Goal: Information Seeking & Learning: Learn about a topic

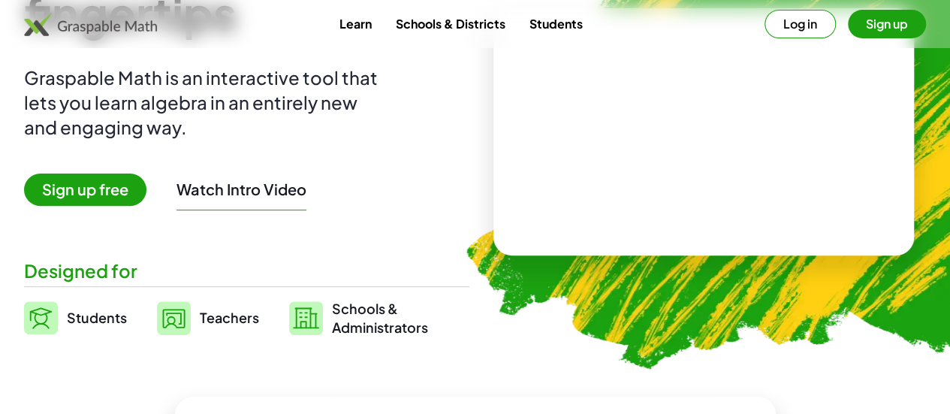
scroll to position [156, 0]
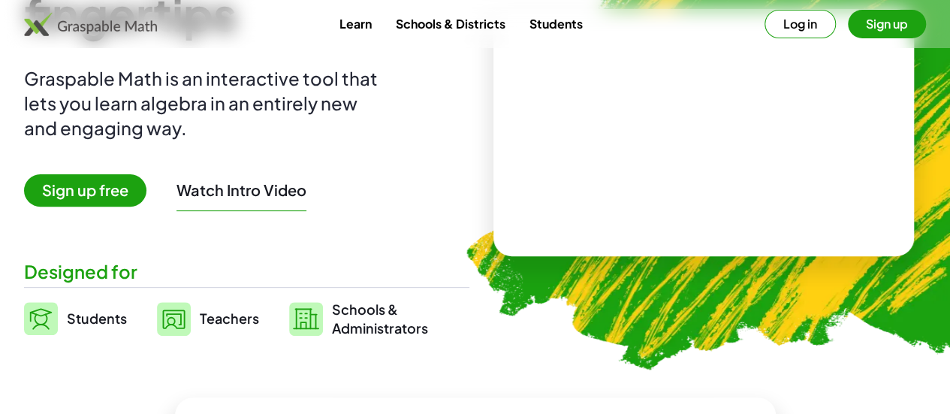
click at [244, 312] on span "Teachers" at bounding box center [229, 317] width 59 height 17
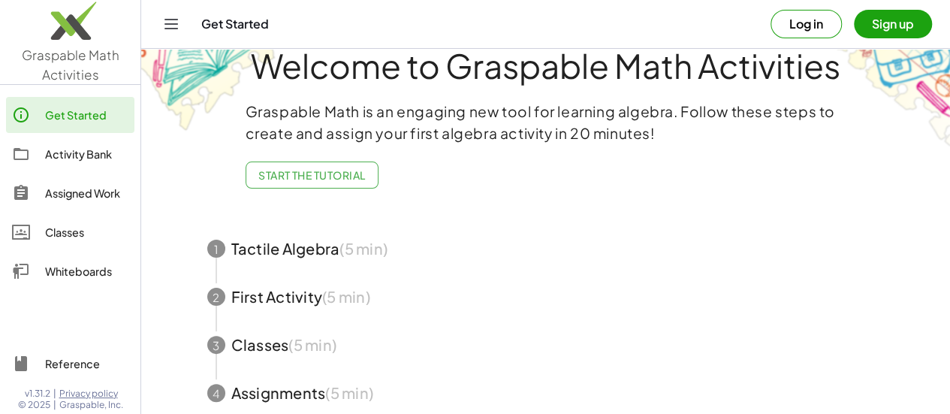
scroll to position [19, 0]
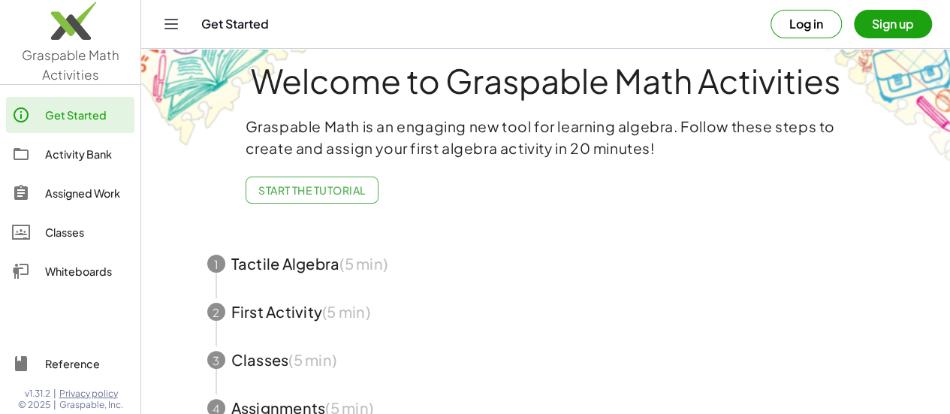
click at [330, 274] on span "button" at bounding box center [545, 264] width 713 height 48
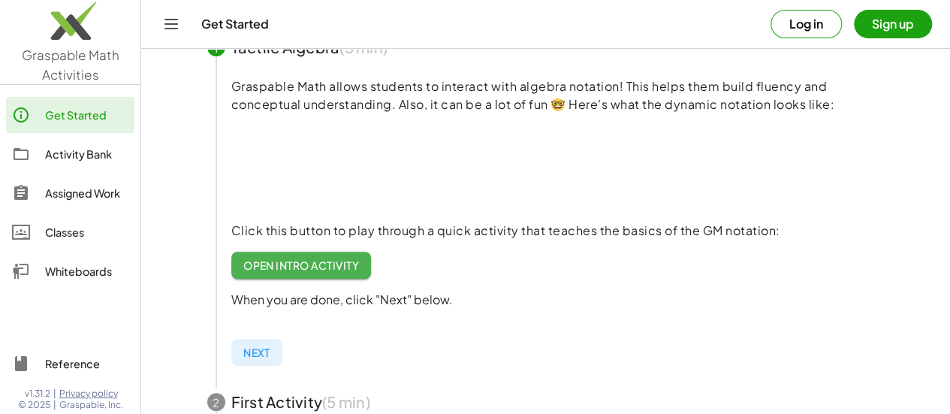
scroll to position [209, 0]
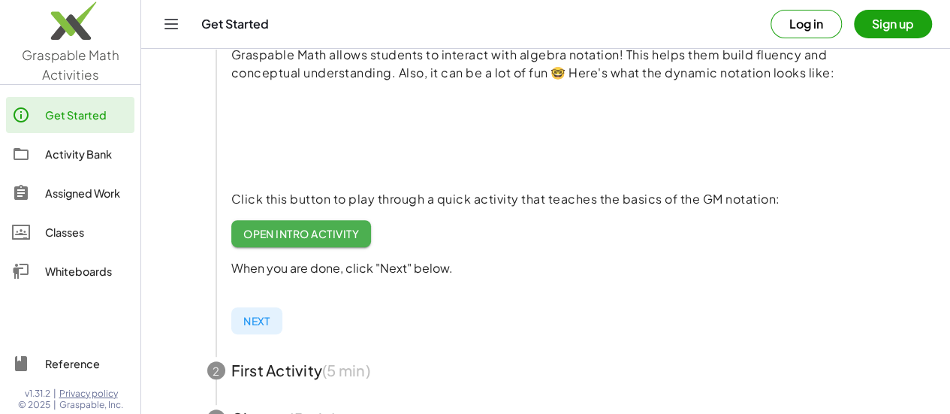
click at [312, 240] on span "Open Intro Activity" at bounding box center [301, 234] width 116 height 14
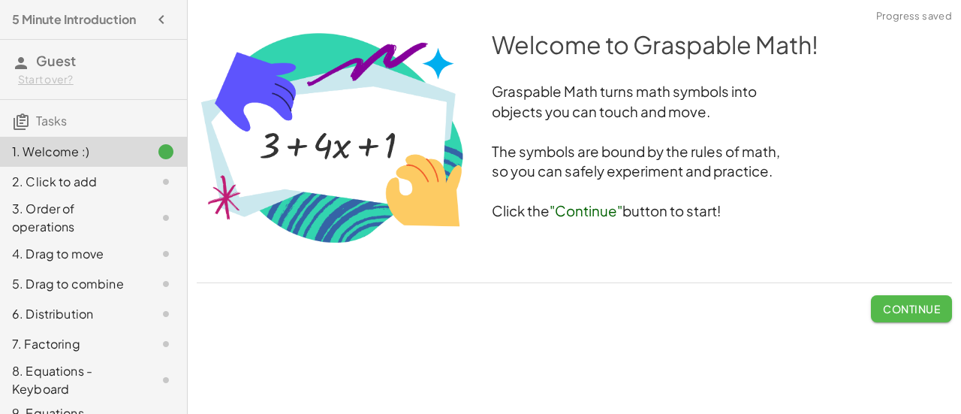
click at [911, 320] on button "Continue" at bounding box center [911, 308] width 81 height 27
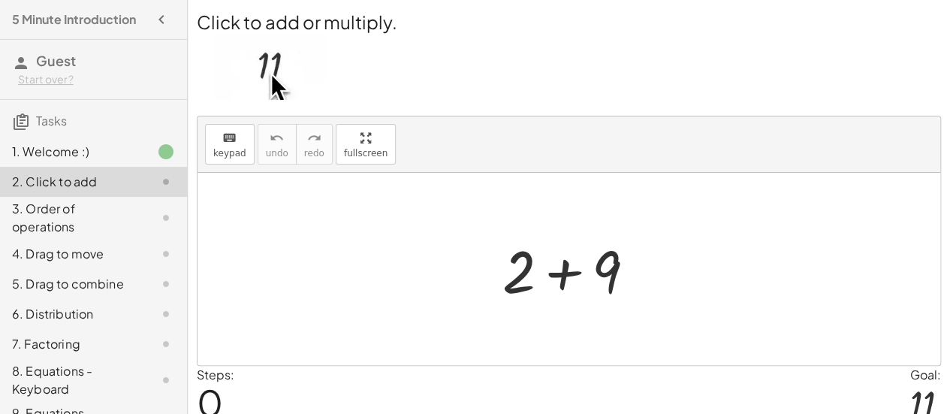
click at [564, 279] on div at bounding box center [575, 268] width 160 height 77
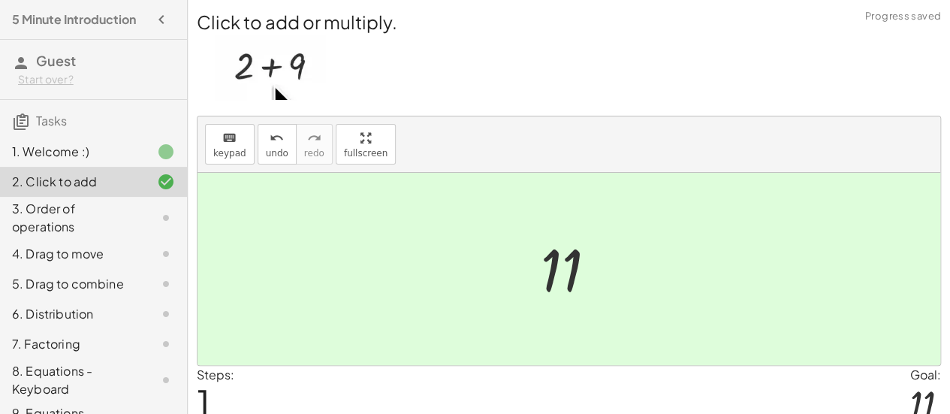
scroll to position [60, 0]
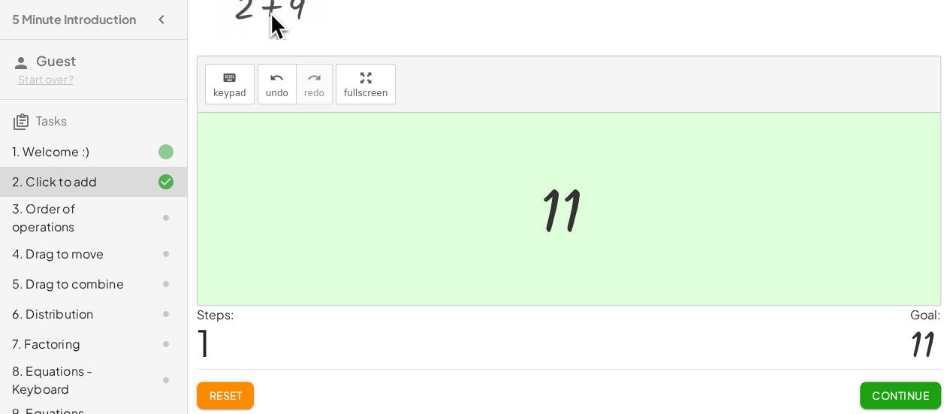
click at [891, 382] on button "Continue" at bounding box center [900, 394] width 81 height 27
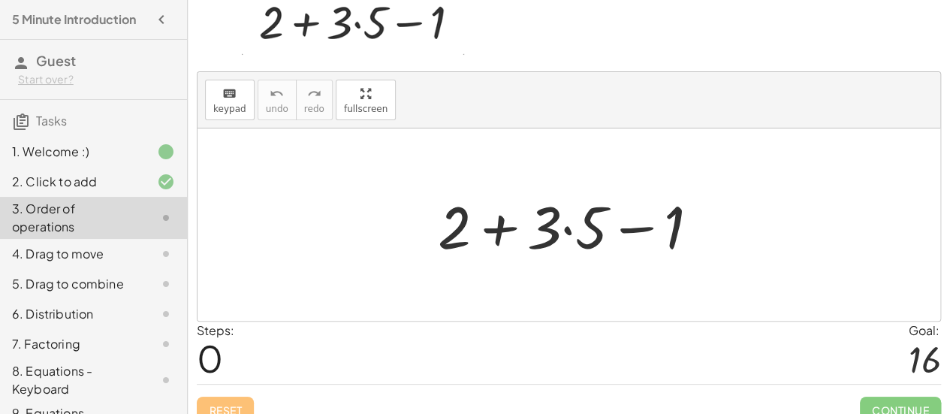
click at [655, 315] on div at bounding box center [568, 224] width 743 height 192
click at [568, 232] on div at bounding box center [574, 224] width 288 height 77
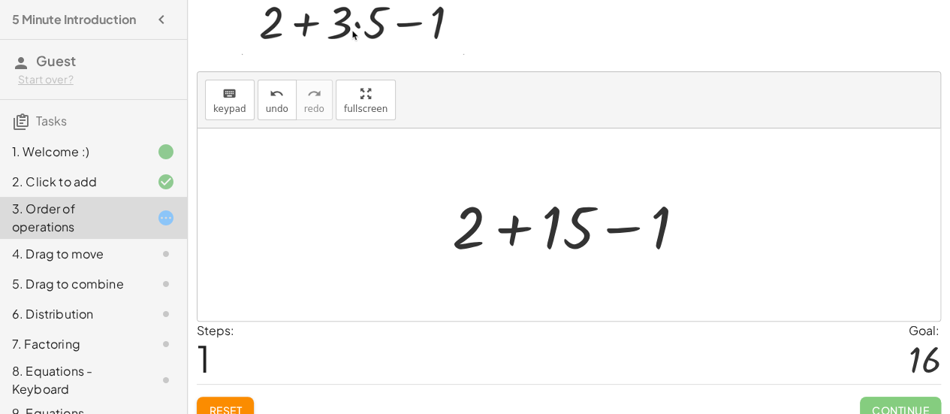
click at [514, 230] on div at bounding box center [574, 224] width 261 height 77
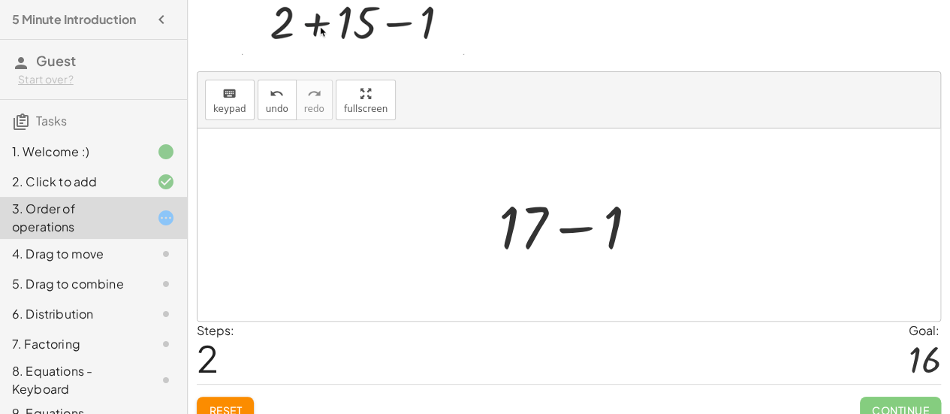
click at [575, 227] on div at bounding box center [574, 224] width 167 height 77
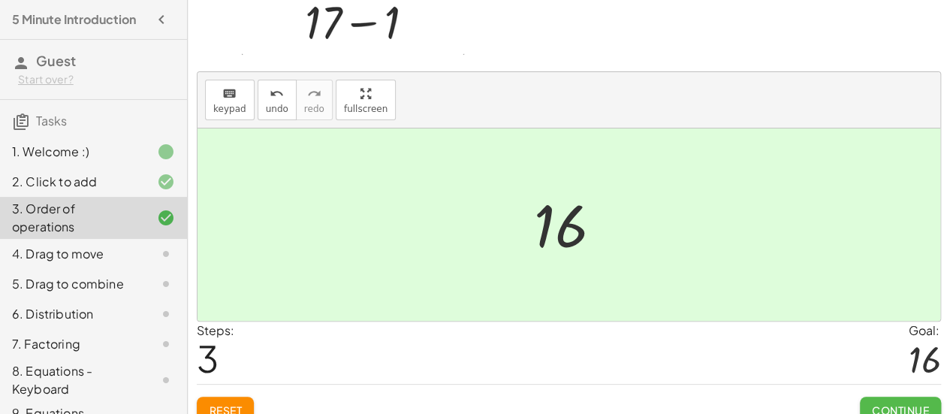
click at [902, 406] on span "Continue" at bounding box center [900, 410] width 57 height 14
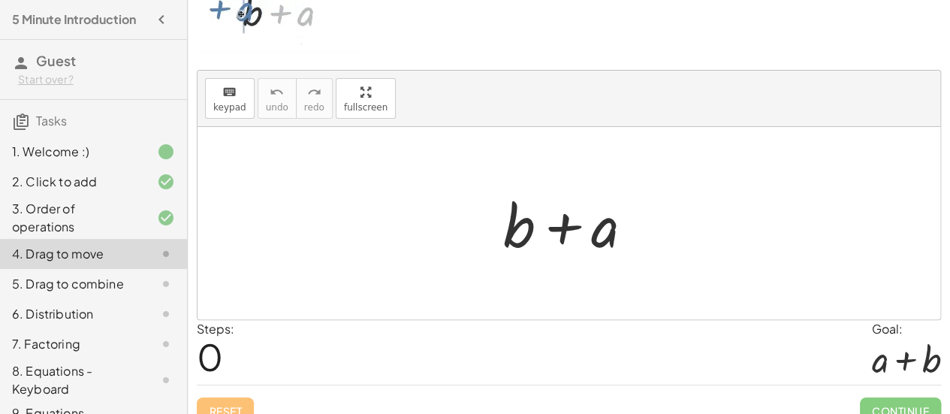
click at [554, 226] on div at bounding box center [574, 223] width 157 height 77
click at [571, 227] on div at bounding box center [574, 223] width 157 height 77
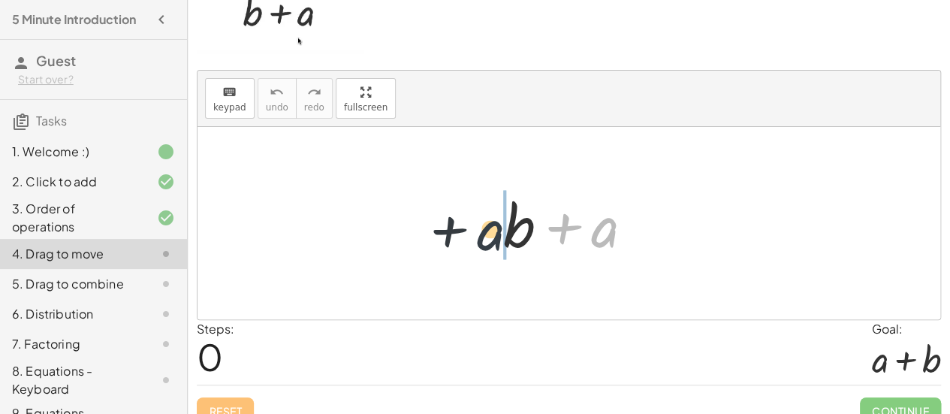
drag, startPoint x: 614, startPoint y: 226, endPoint x: 495, endPoint y: 229, distance: 119.4
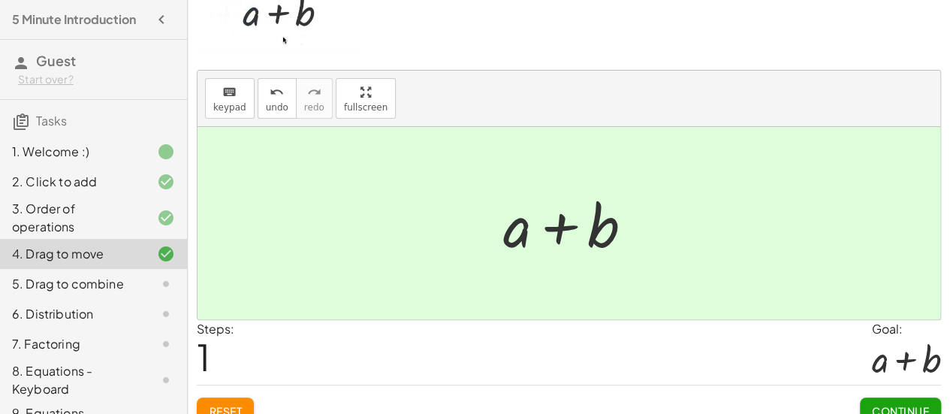
click at [547, 223] on div at bounding box center [574, 223] width 157 height 77
click at [886, 398] on button "Continue" at bounding box center [900, 410] width 81 height 27
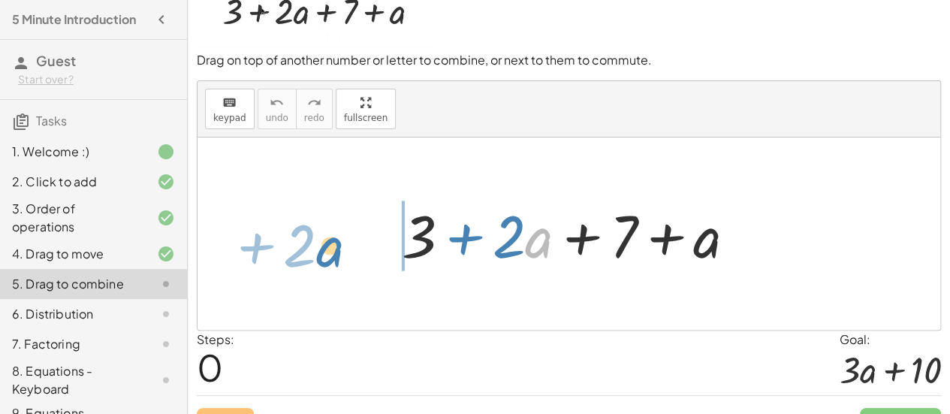
drag, startPoint x: 542, startPoint y: 246, endPoint x: 317, endPoint y: 255, distance: 225.4
click at [317, 255] on div "· a + · 2 + 3 + · 2 · a + 7 + a" at bounding box center [568, 233] width 743 height 192
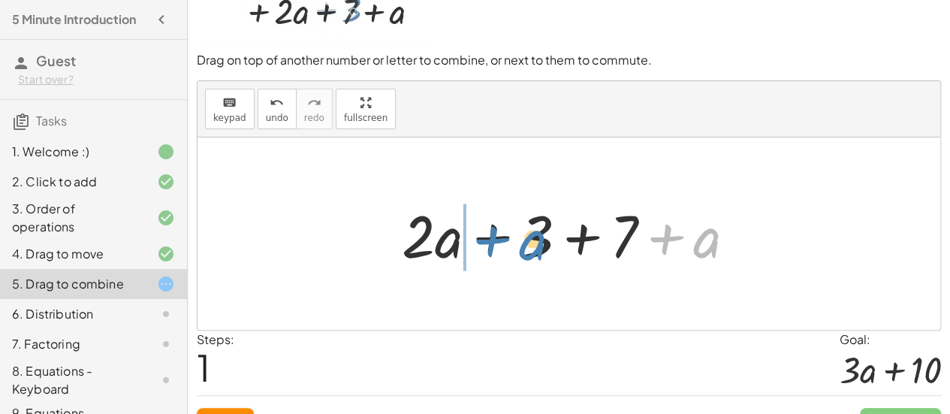
drag, startPoint x: 713, startPoint y: 252, endPoint x: 541, endPoint y: 254, distance: 172.7
click at [541, 254] on div at bounding box center [574, 233] width 361 height 77
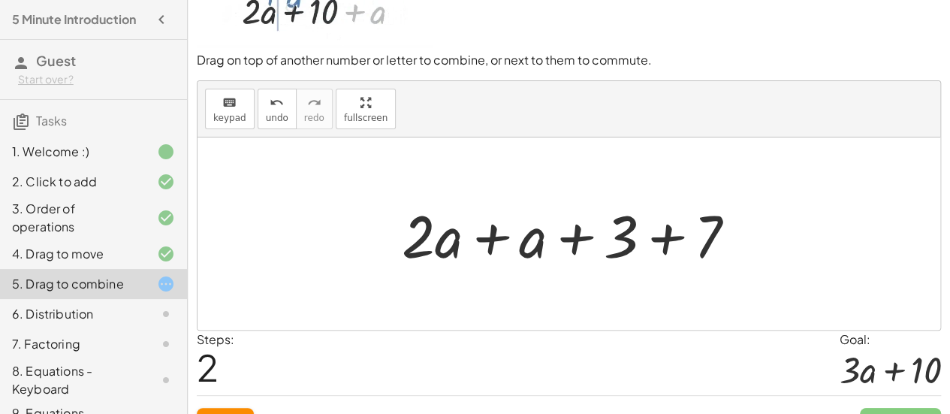
click at [487, 239] on div at bounding box center [574, 233] width 361 height 77
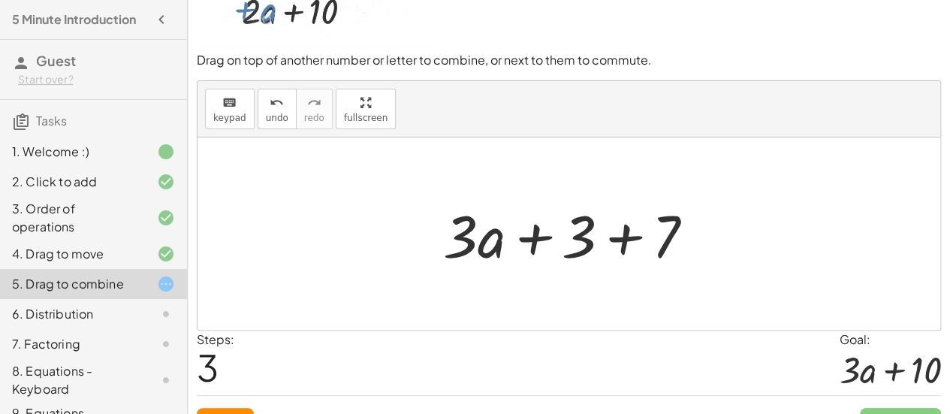
click at [614, 241] on div at bounding box center [574, 233] width 278 height 77
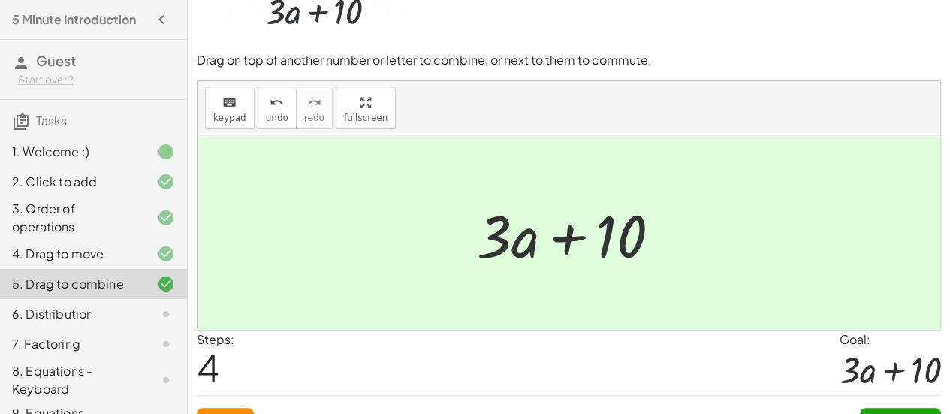
scroll to position [0, 0]
